Goal: Task Accomplishment & Management: Manage account settings

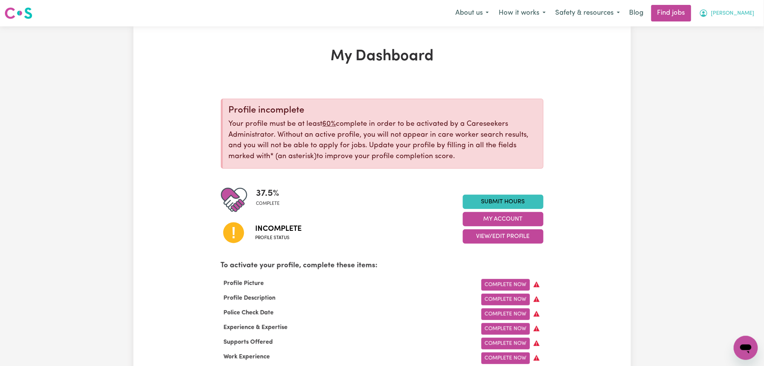
click at [745, 13] on span "[PERSON_NAME]" at bounding box center [732, 13] width 43 height 8
click at [727, 55] on link "Logout" at bounding box center [730, 58] width 60 height 14
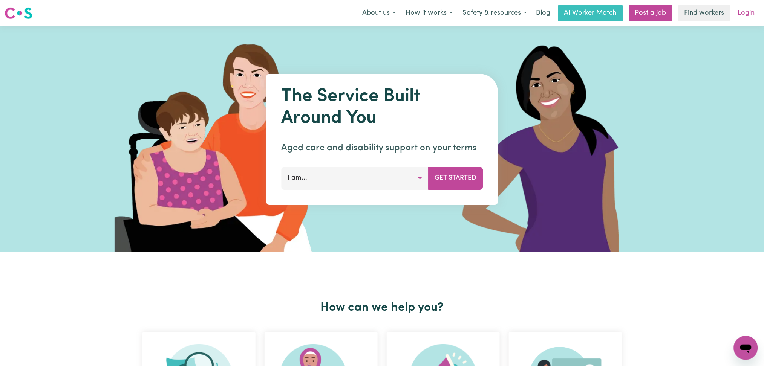
click at [756, 20] on link "Login" at bounding box center [747, 13] width 26 height 17
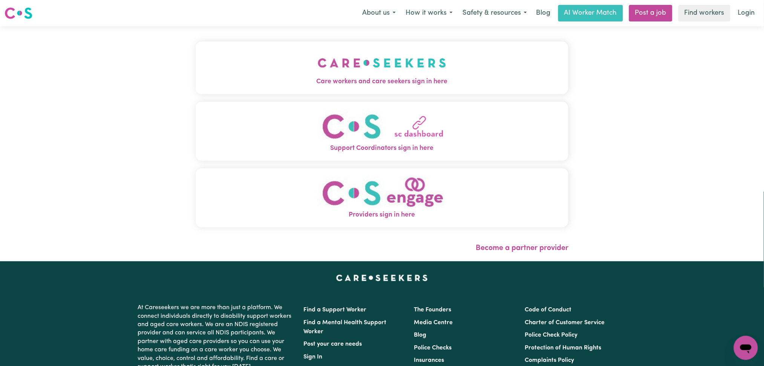
drag, startPoint x: 352, startPoint y: 75, endPoint x: 286, endPoint y: 79, distance: 65.7
click at [352, 75] on button "Care workers and care seekers sign in here" at bounding box center [382, 67] width 373 height 53
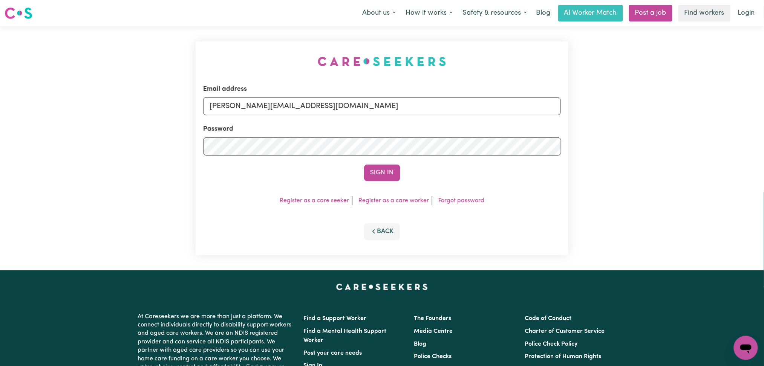
click at [322, 121] on form "Email address [PERSON_NAME][EMAIL_ADDRESS][DOMAIN_NAME] Password Sign In" at bounding box center [382, 132] width 358 height 97
drag, startPoint x: 296, startPoint y: 109, endPoint x: 291, endPoint y: 114, distance: 6.7
click at [295, 109] on input "[PERSON_NAME][EMAIL_ADDRESS][DOMAIN_NAME]" at bounding box center [382, 106] width 358 height 18
drag, startPoint x: 247, startPoint y: 107, endPoint x: 460, endPoint y: 110, distance: 213.0
click at [460, 110] on input "Superuser~[EMAIL_ADDRESS][DOMAIN_NAME]" at bounding box center [382, 106] width 358 height 18
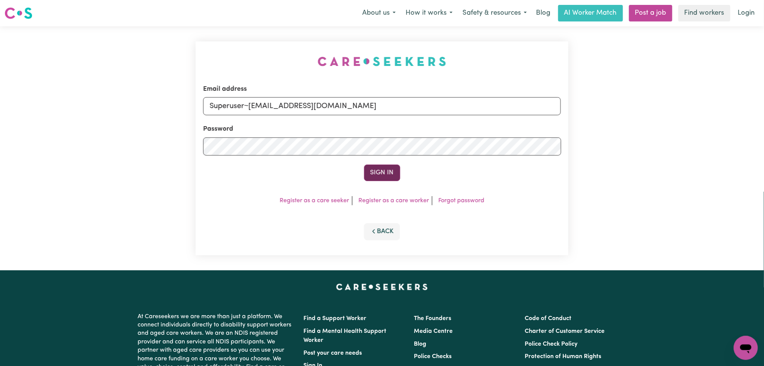
type input "Superuser~[EMAIL_ADDRESS][DOMAIN_NAME]"
drag, startPoint x: 397, startPoint y: 175, endPoint x: 348, endPoint y: 24, distance: 159.0
click at [397, 176] on button "Sign In" at bounding box center [382, 173] width 36 height 17
